Goal: Task Accomplishment & Management: Use online tool/utility

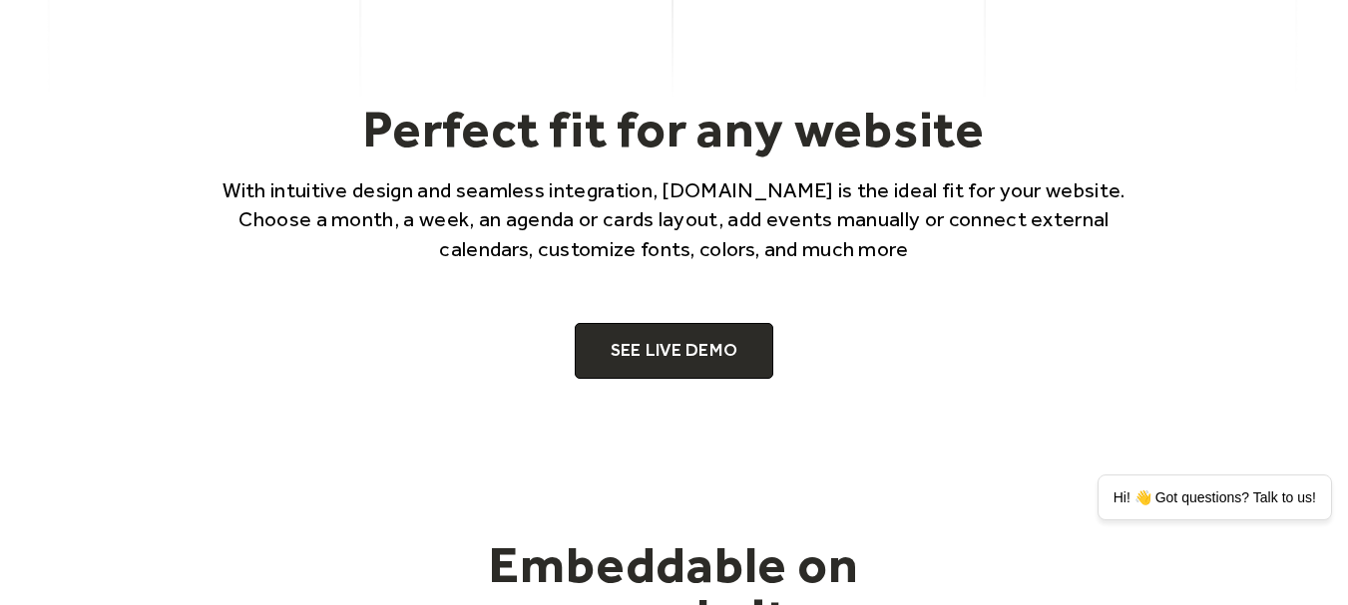
scroll to position [1205, 0]
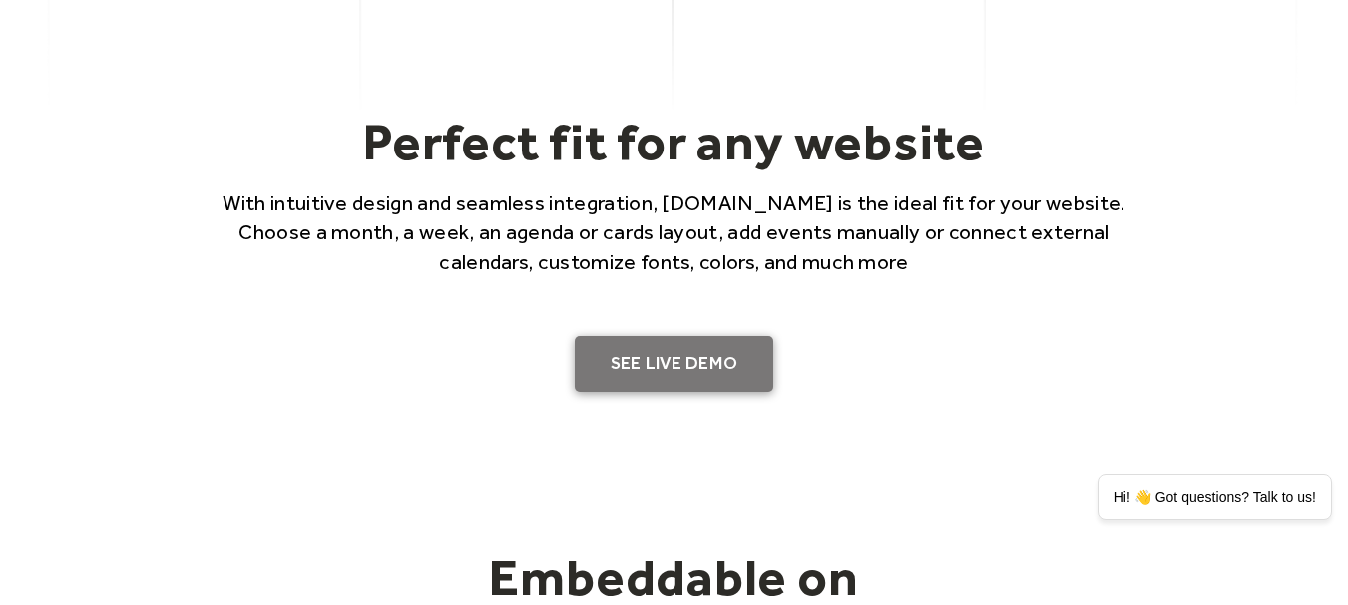
click at [691, 366] on link "SEE LIVE DEMO" at bounding box center [674, 364] width 199 height 56
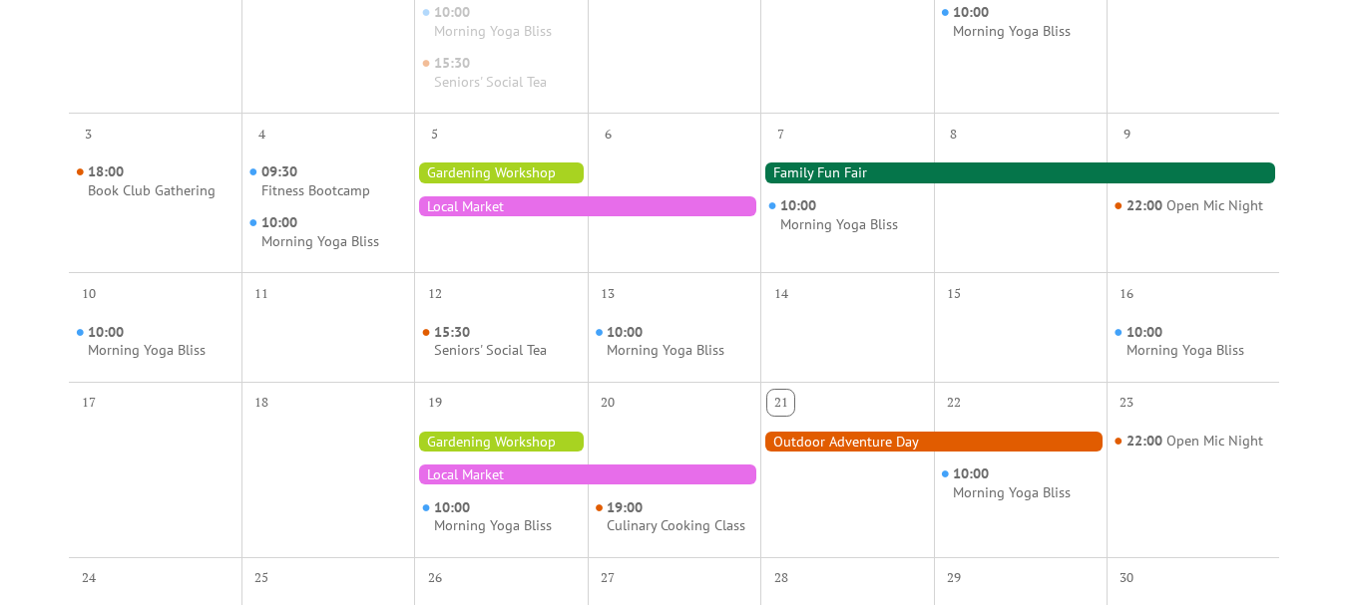
scroll to position [602, 0]
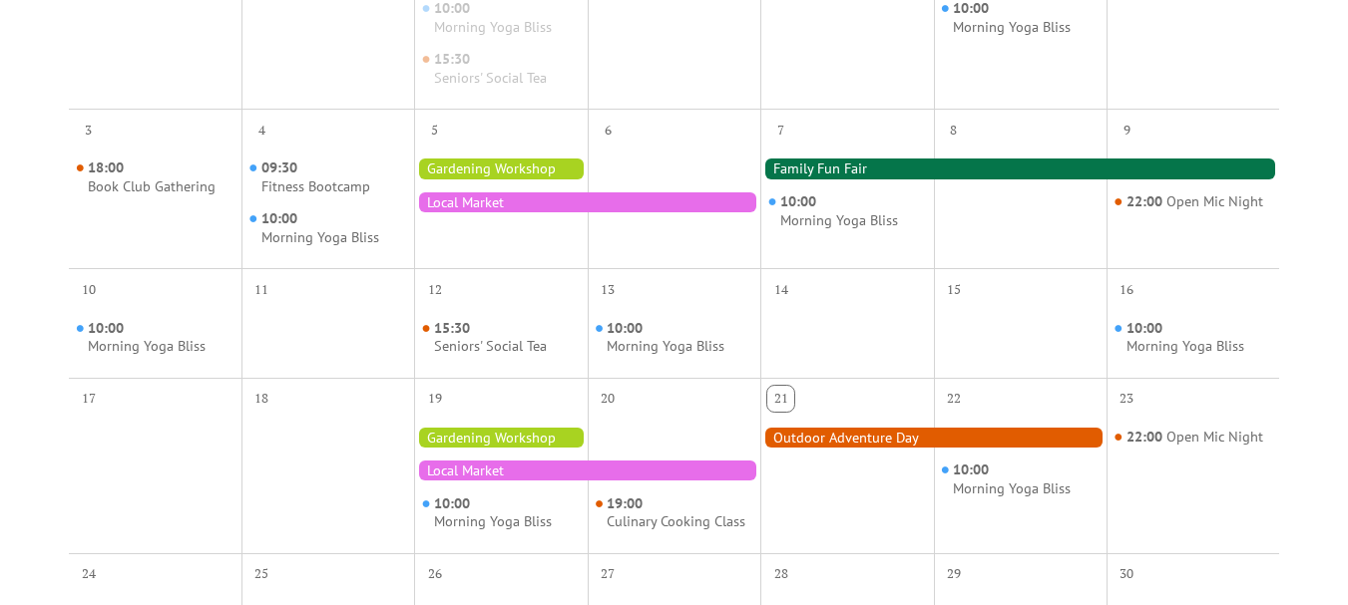
click at [954, 309] on div at bounding box center [1020, 338] width 173 height 63
click at [948, 290] on div "15" at bounding box center [954, 290] width 26 height 26
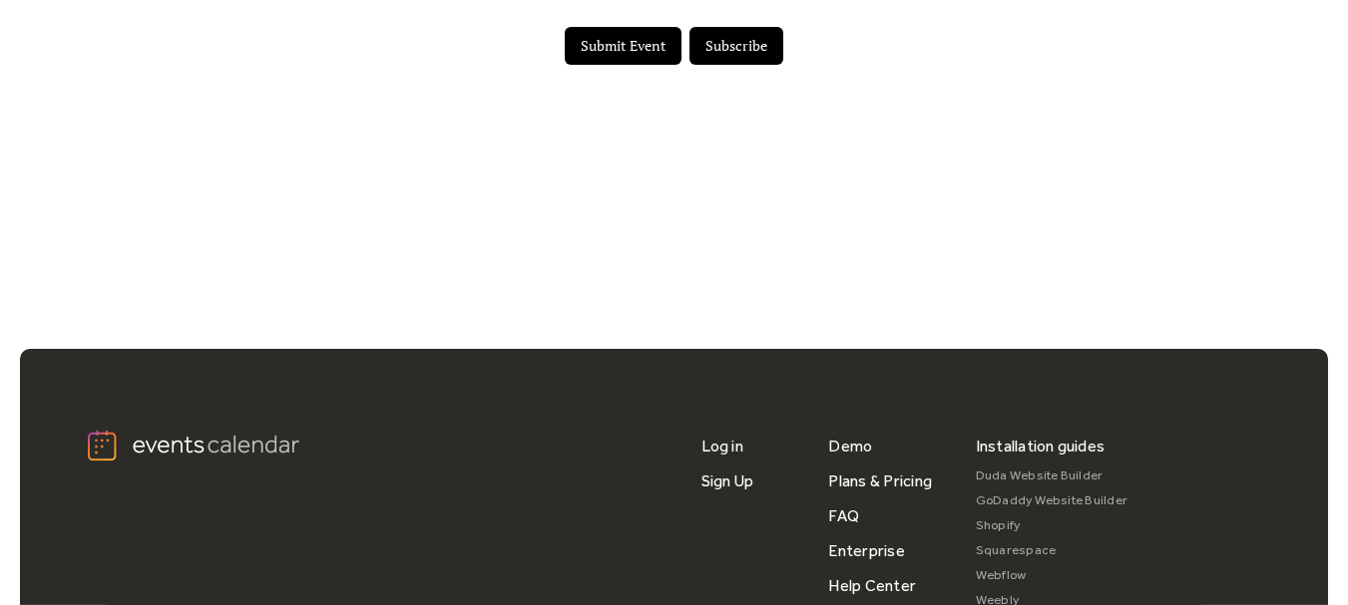
scroll to position [1446, 0]
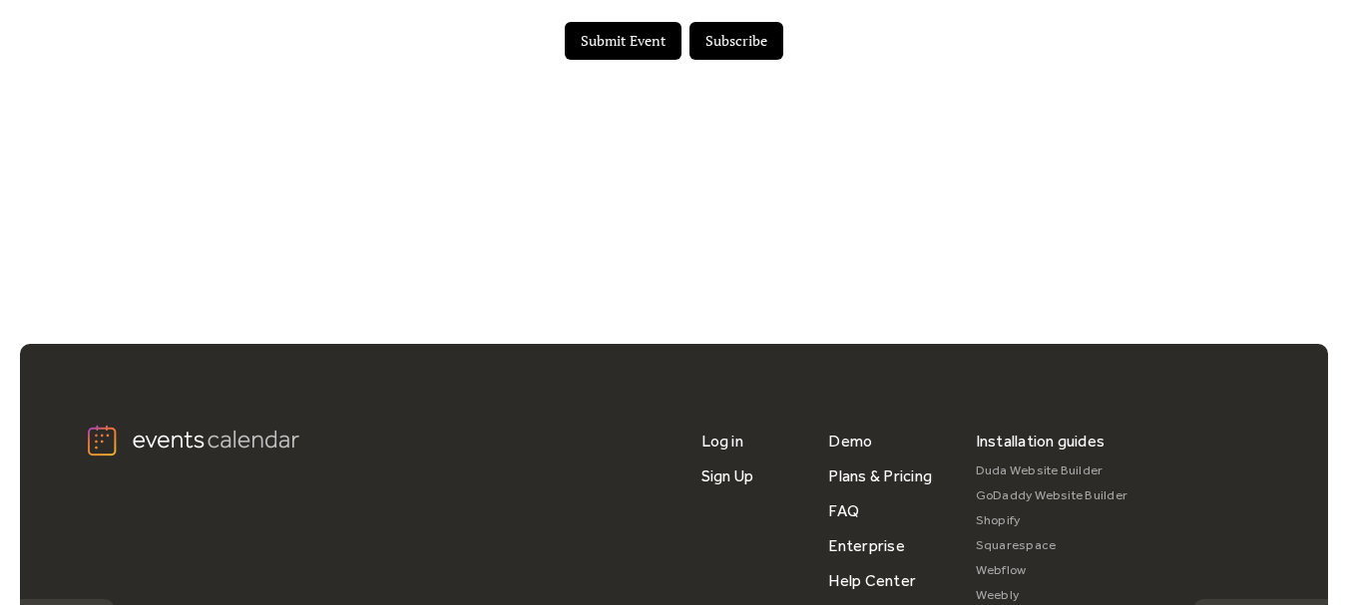
click at [655, 28] on button "Submit Event" at bounding box center [623, 41] width 117 height 38
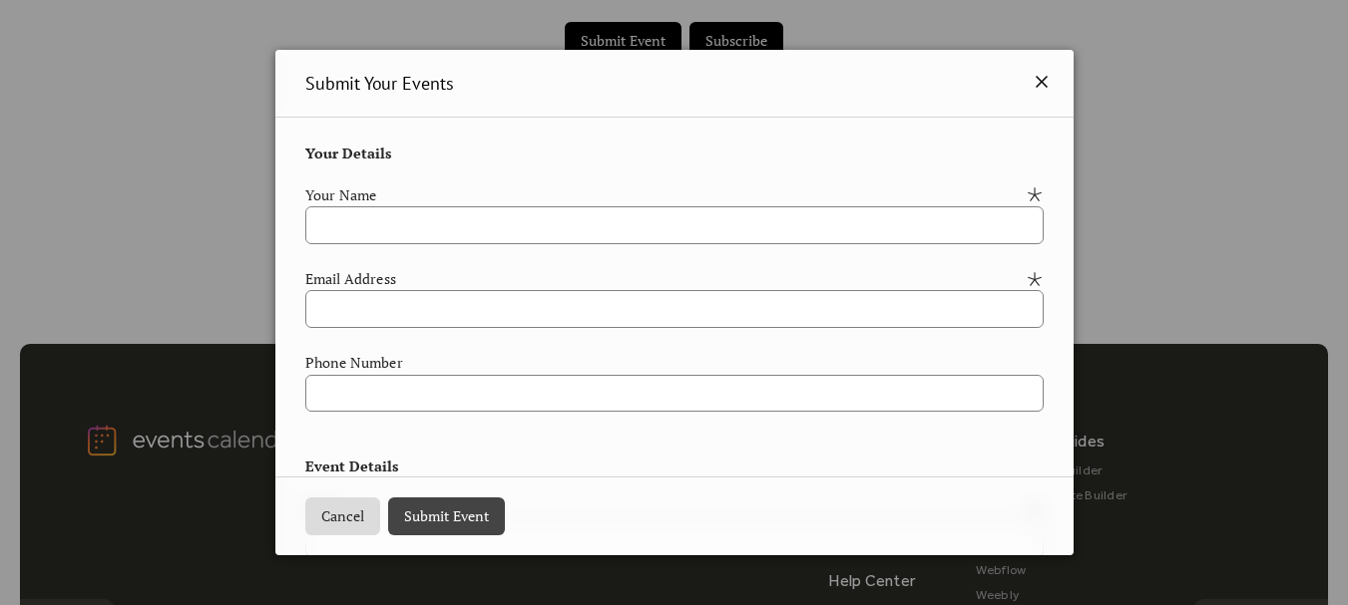
click at [1034, 84] on icon at bounding box center [1041, 82] width 24 height 24
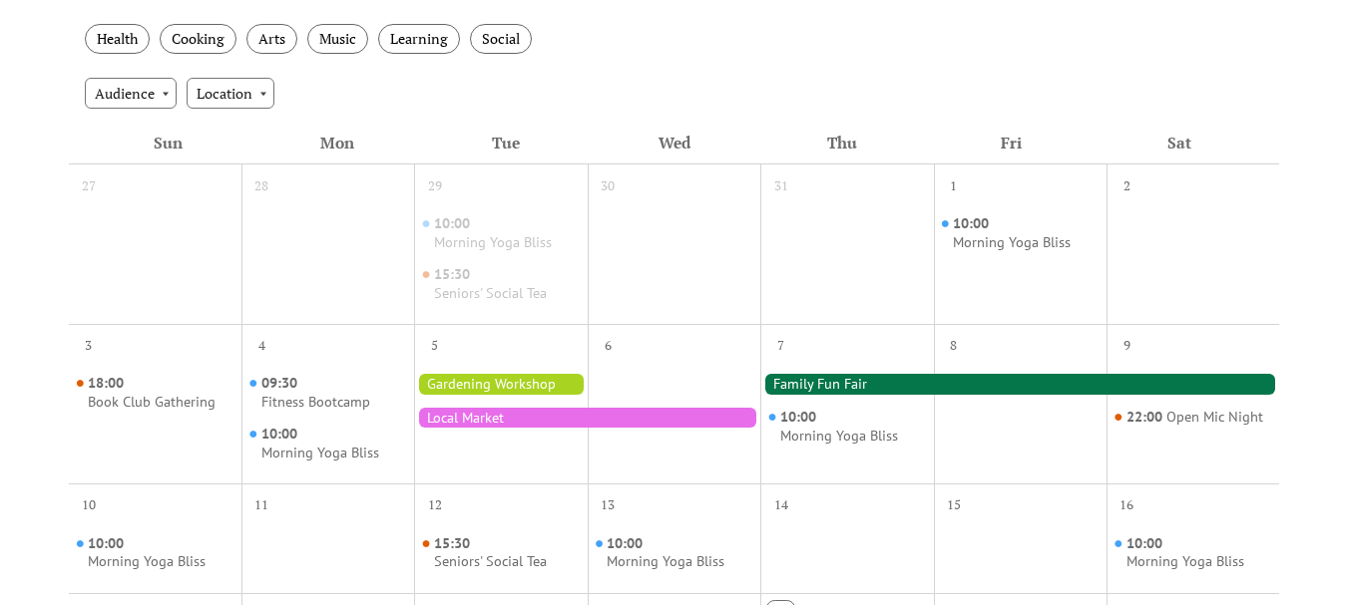
scroll to position [0, 0]
